Goal: Navigation & Orientation: Go to known website

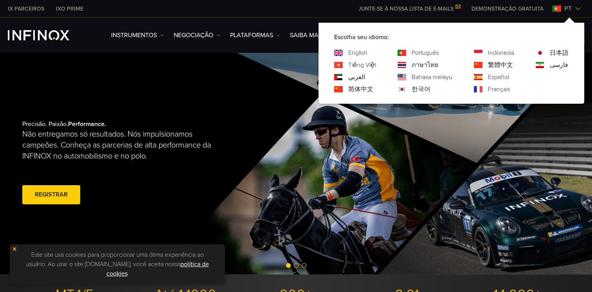
click at [484, 76] on div "Español" at bounding box center [494, 76] width 40 height 9
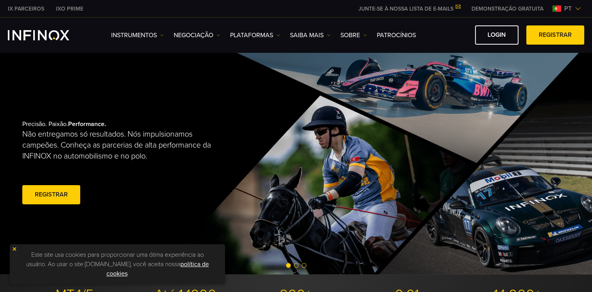
click at [579, 7] on img at bounding box center [578, 8] width 6 height 6
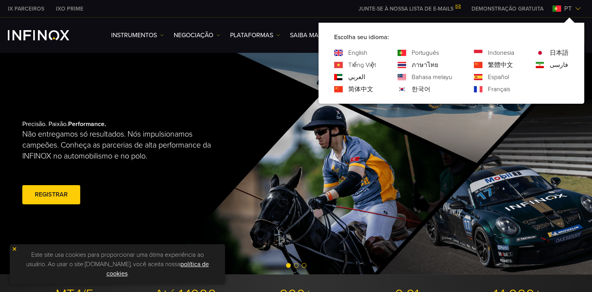
click at [500, 78] on link "Español" at bounding box center [498, 76] width 21 height 9
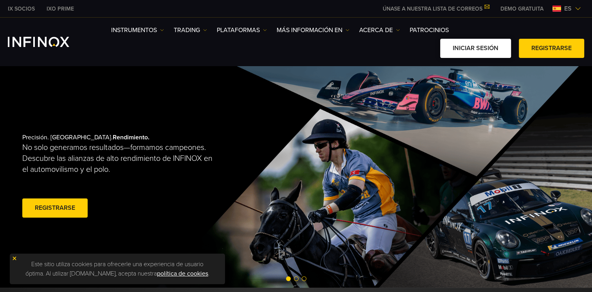
click at [492, 45] on link "Iniciar sesión" at bounding box center [475, 48] width 71 height 19
